Goal: Find contact information: Find contact information

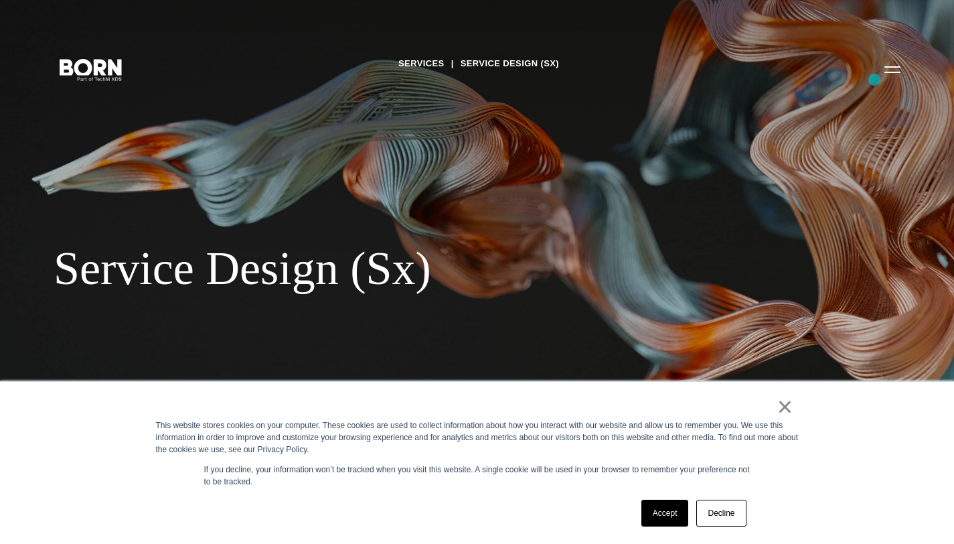
click at [876, 80] on div "Services Service Design (Sx) Service Design (Sx) BORN Group is an agency and co…" at bounding box center [477, 272] width 954 height 544
click at [886, 72] on button "Primary Menu" at bounding box center [893, 69] width 32 height 28
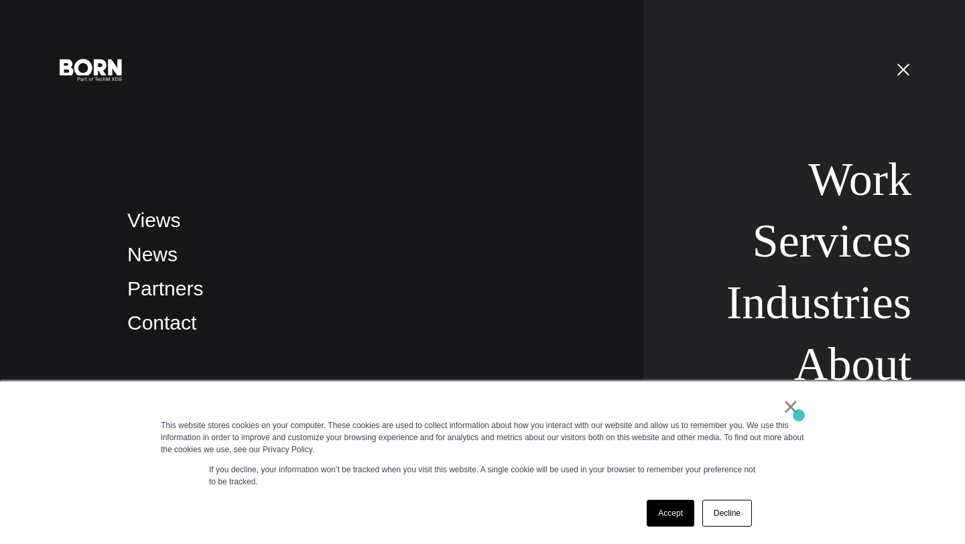
click at [794, 413] on link "×" at bounding box center [790, 407] width 16 height 12
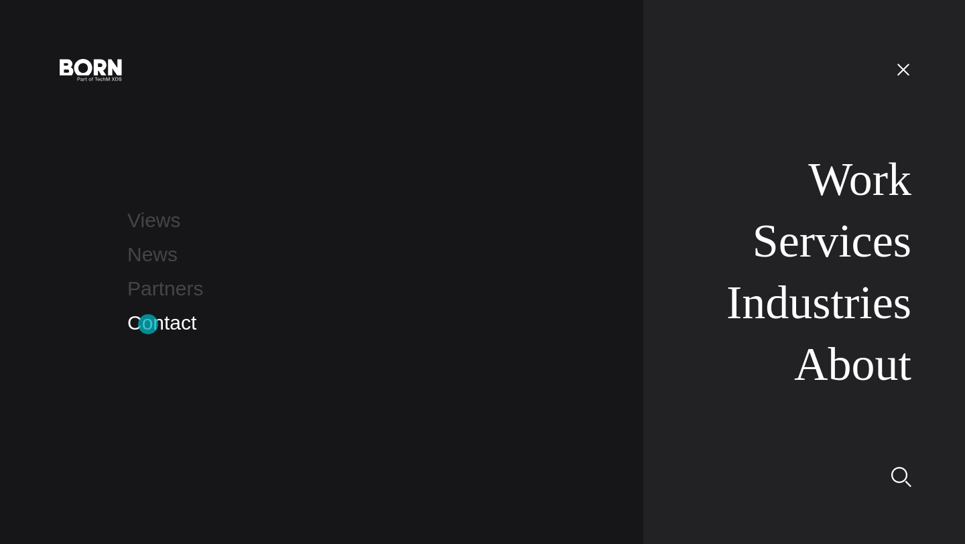
click at [147, 324] on link "Contact" at bounding box center [161, 322] width 69 height 22
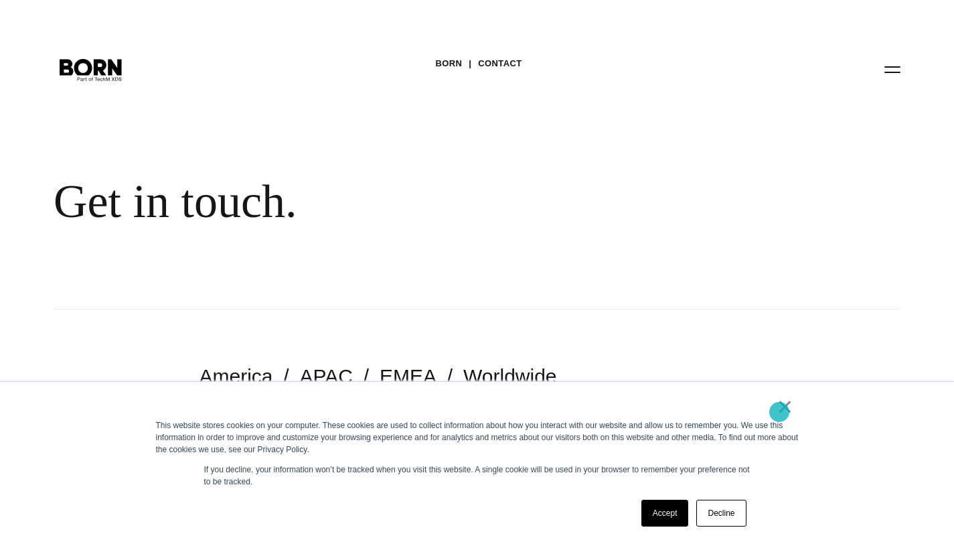
click at [780, 412] on link "×" at bounding box center [786, 407] width 16 height 12
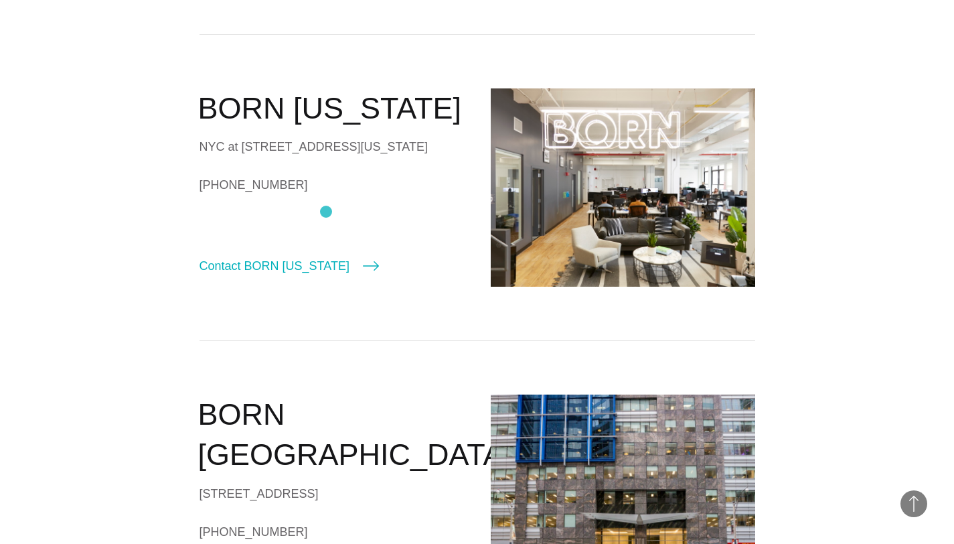
scroll to position [214, 0]
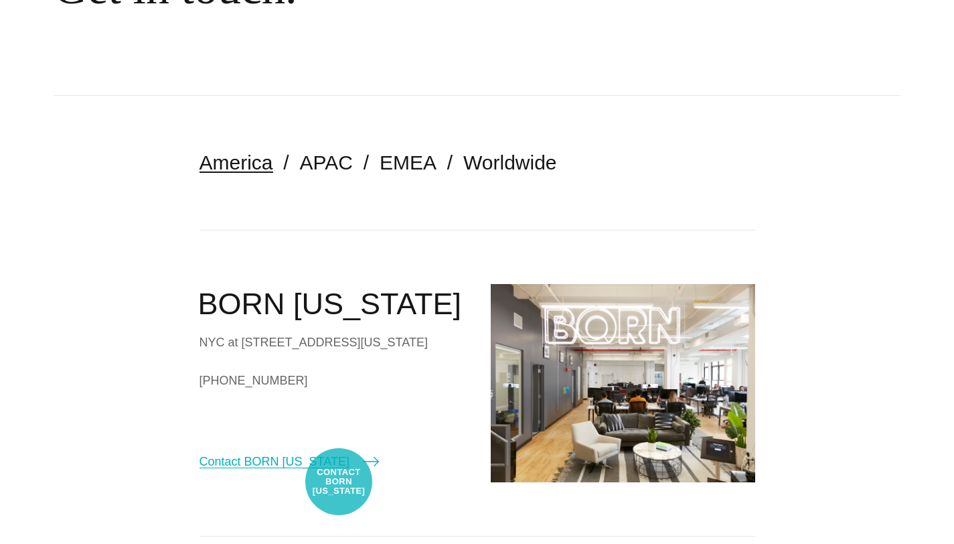
click at [339, 471] on link "Contact BORN New York" at bounding box center [290, 461] width 180 height 19
select select "********"
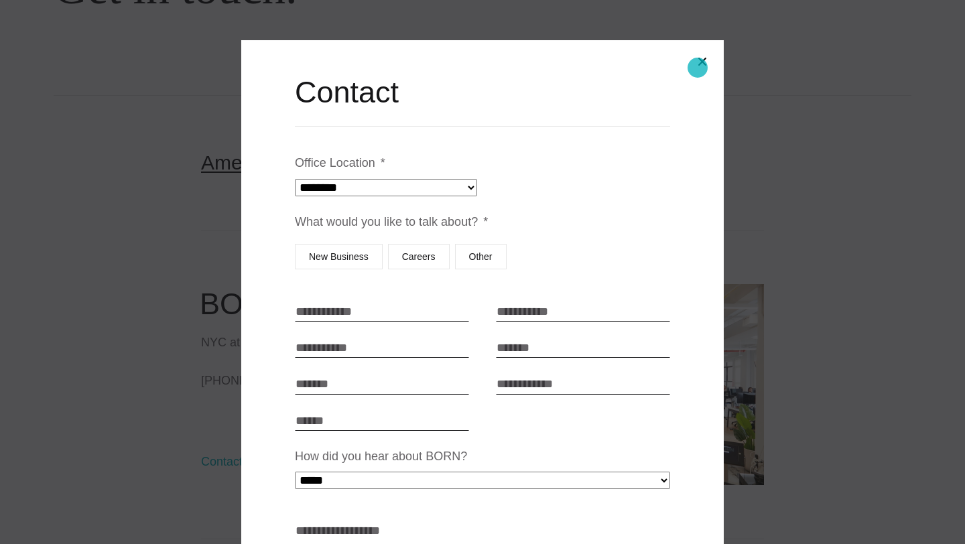
click at [697, 68] on button "Close modal" at bounding box center [702, 62] width 32 height 32
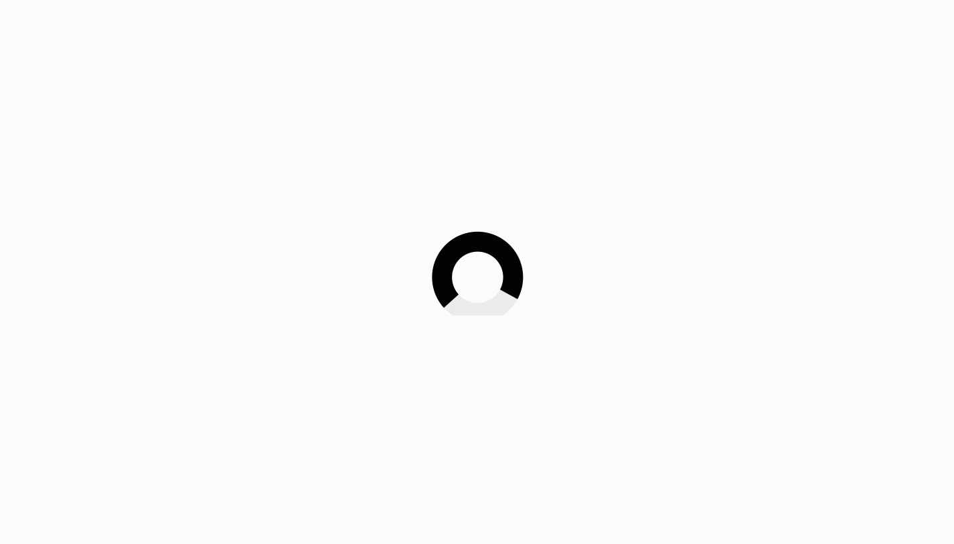
scroll to position [214, 0]
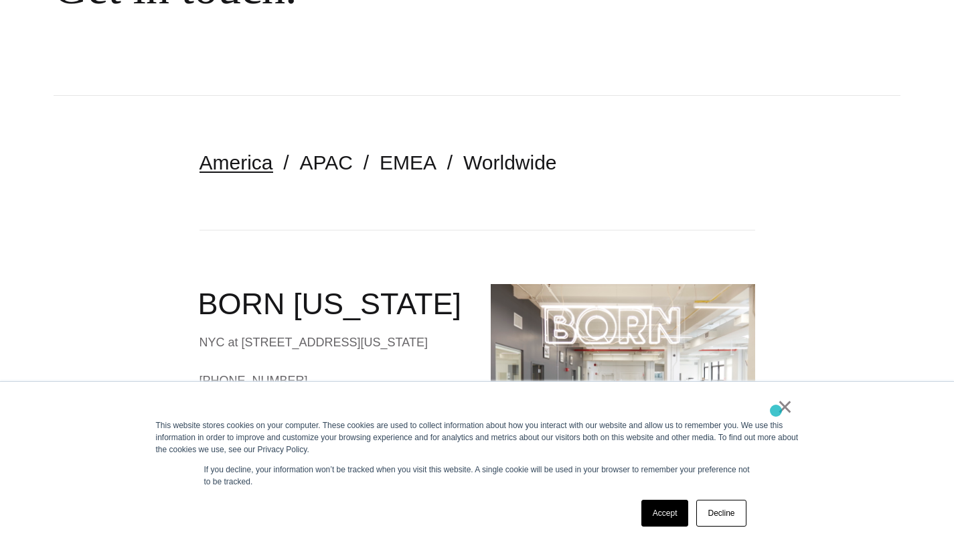
click at [784, 411] on link "×" at bounding box center [786, 407] width 16 height 12
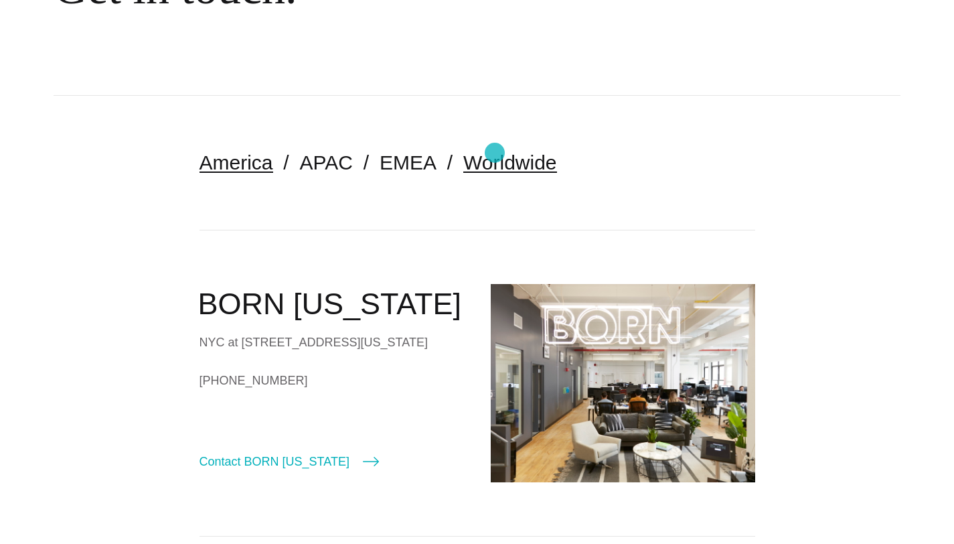
click at [495, 153] on link "Worldwide" at bounding box center [510, 162] width 94 height 22
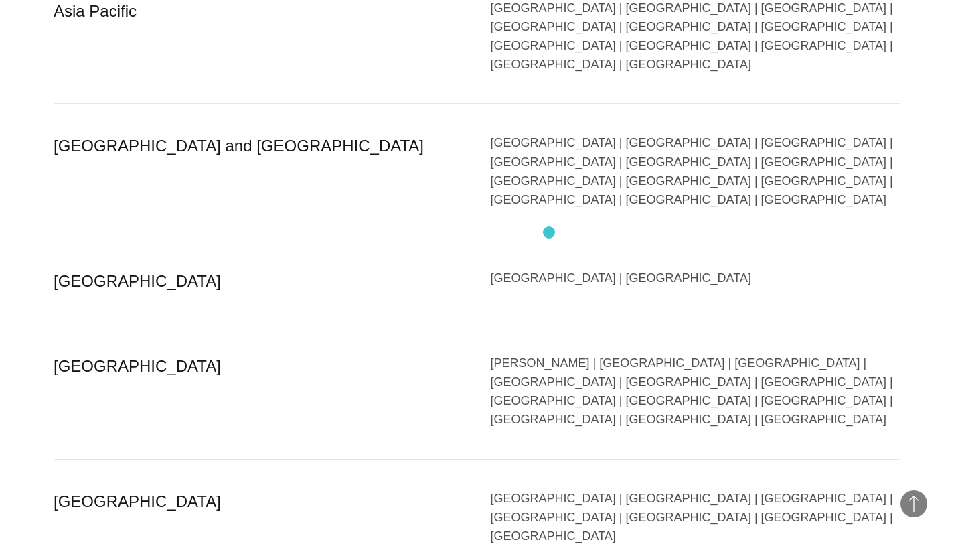
scroll to position [2585, 0]
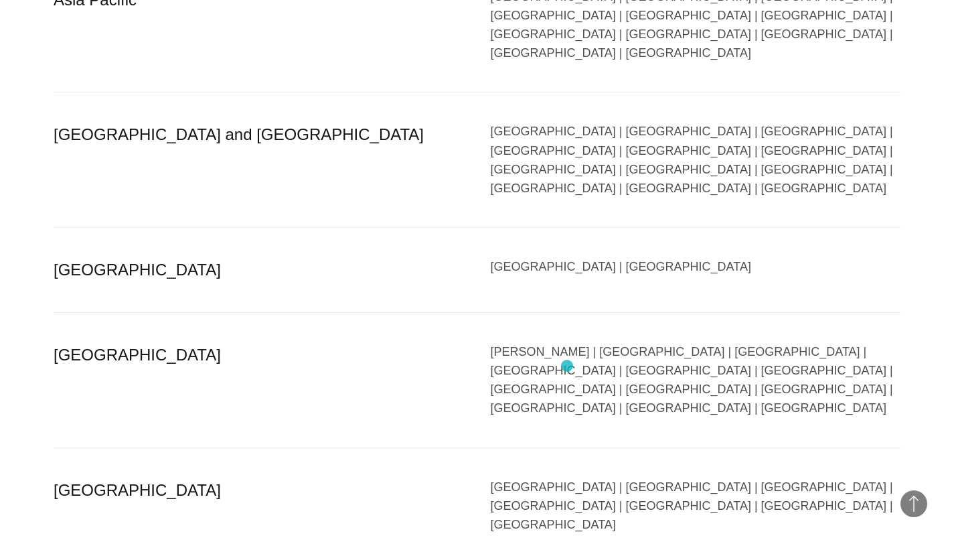
drag, startPoint x: 573, startPoint y: 374, endPoint x: 438, endPoint y: 374, distance: 134.6
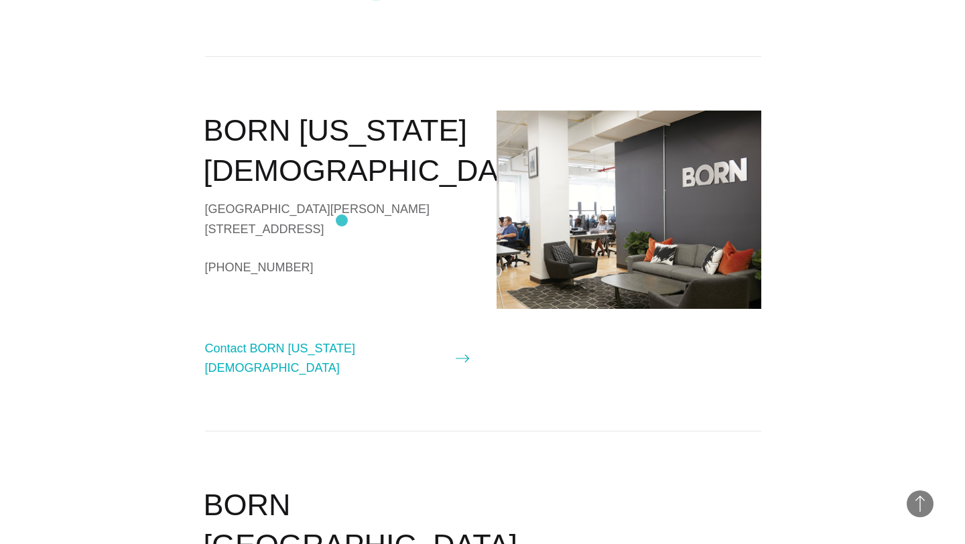
scroll to position [1271, 0]
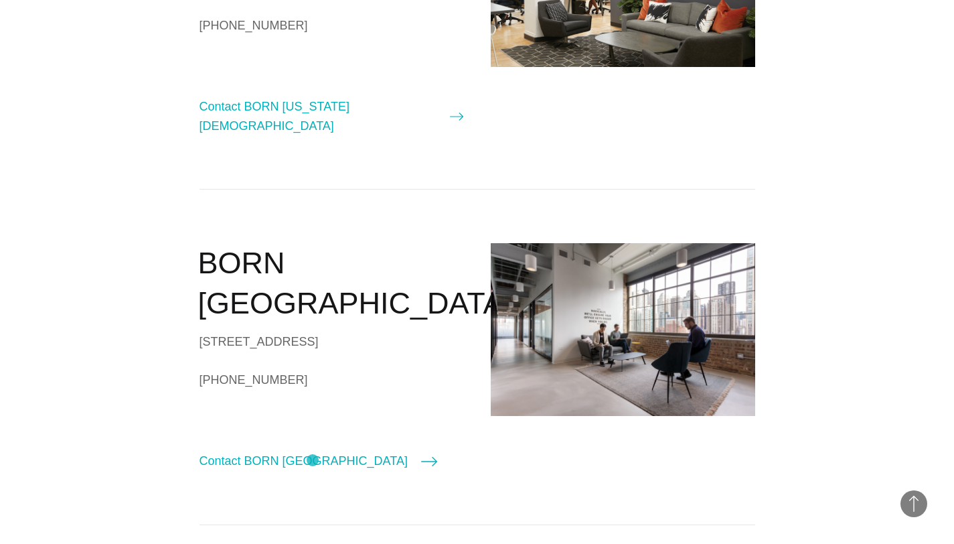
click at [312, 460] on div "BORN Chicago 620 N LaSalle Drive, Suite 805 Chicago, IL 60654 +1 (312) 815-8629…" at bounding box center [332, 357] width 265 height 228
click at [315, 463] on link "Contact BORN Chicago" at bounding box center [319, 460] width 238 height 19
select select "*******"
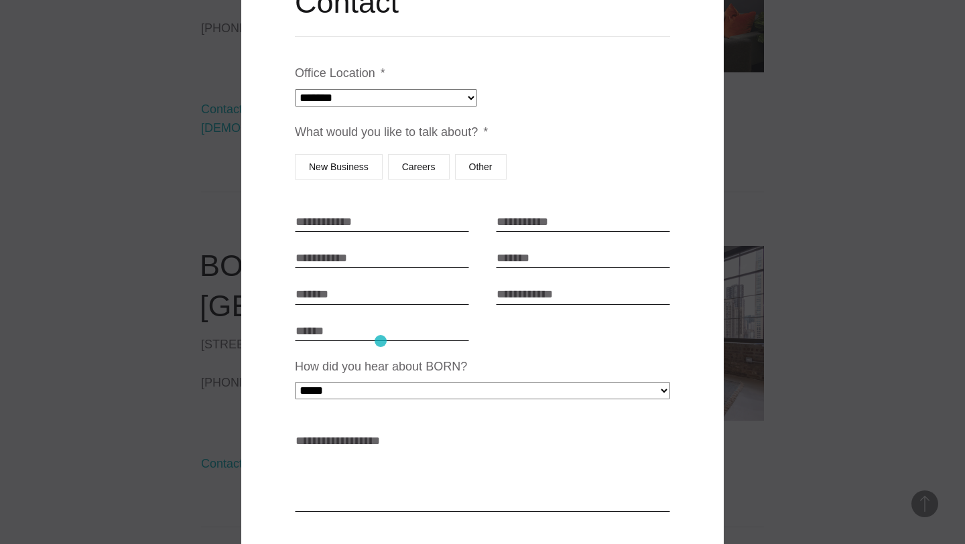
scroll to position [168, 0]
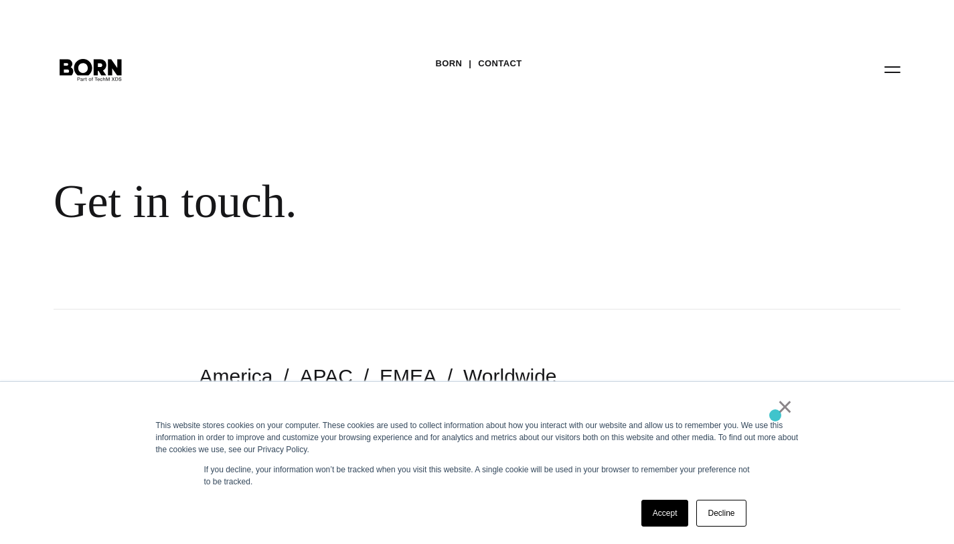
click at [781, 413] on link "×" at bounding box center [786, 407] width 16 height 12
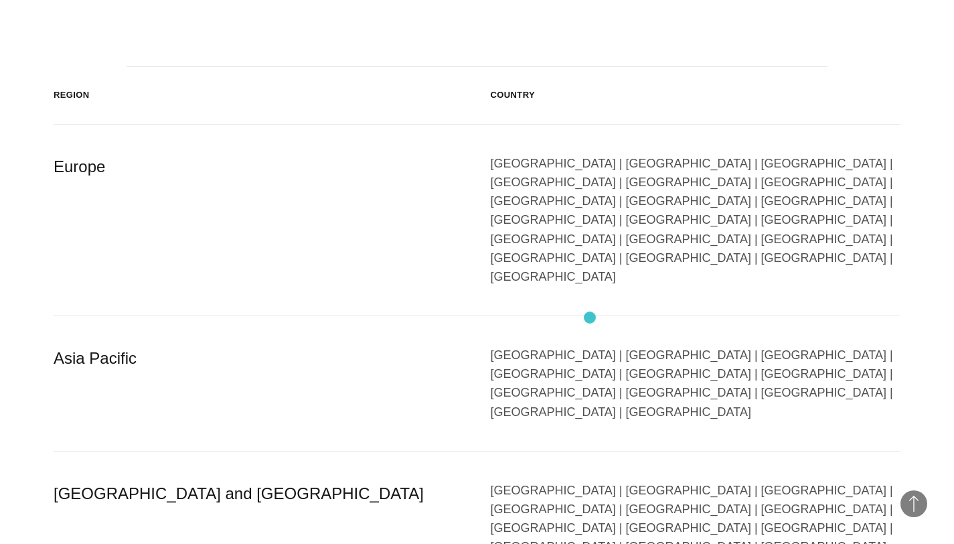
scroll to position [539, 0]
click at [837, 344] on div "China | Hong Kong | Indonesia | Japan | Malaysia | Philippines | Singapore | So…" at bounding box center [696, 382] width 411 height 76
click at [839, 344] on div "China | Hong Kong | Indonesia | Japan | Malaysia | Philippines | Singapore | So…" at bounding box center [696, 382] width 411 height 76
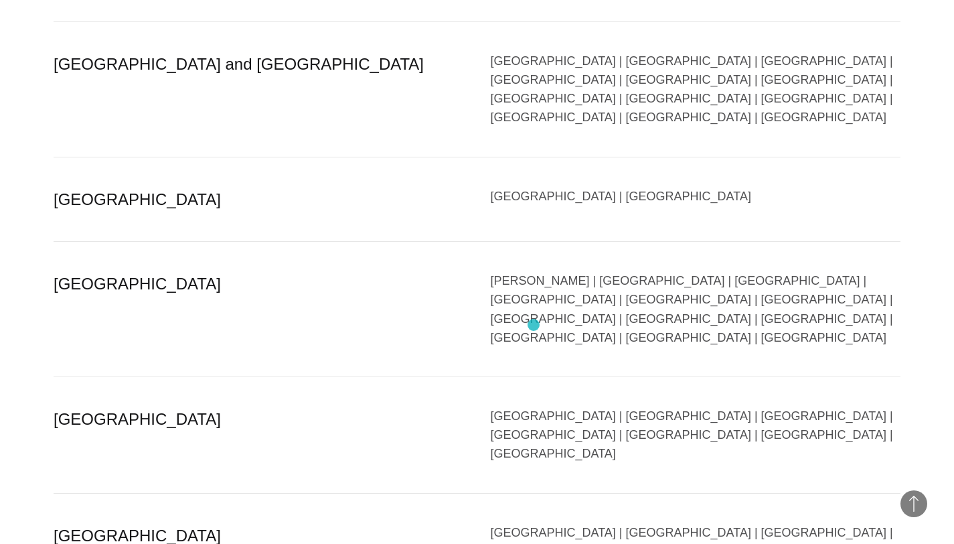
scroll to position [476, 0]
